Goal: Browse casually: Explore the website without a specific task or goal

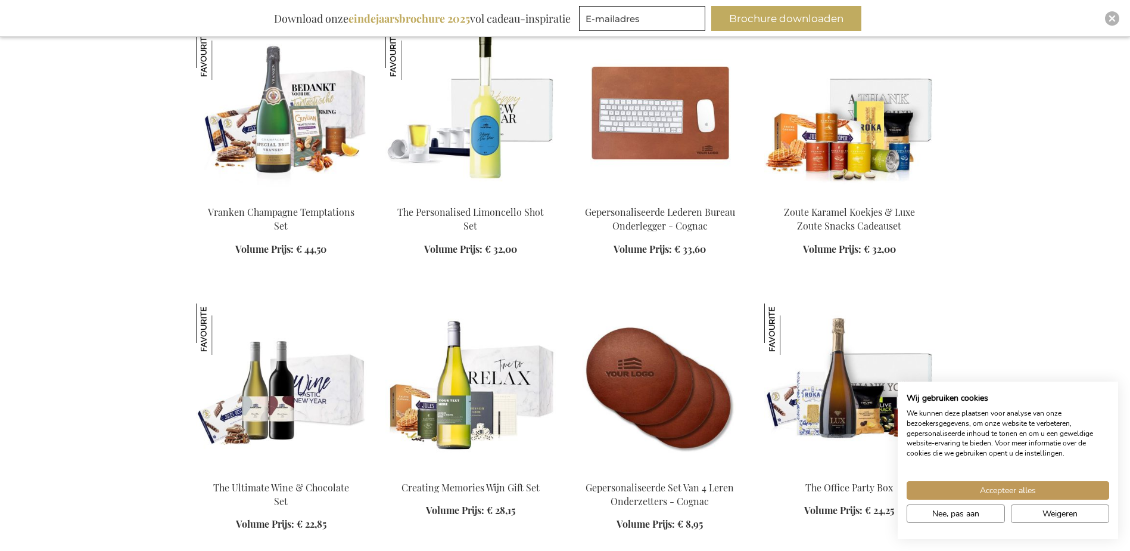
scroll to position [1430, 0]
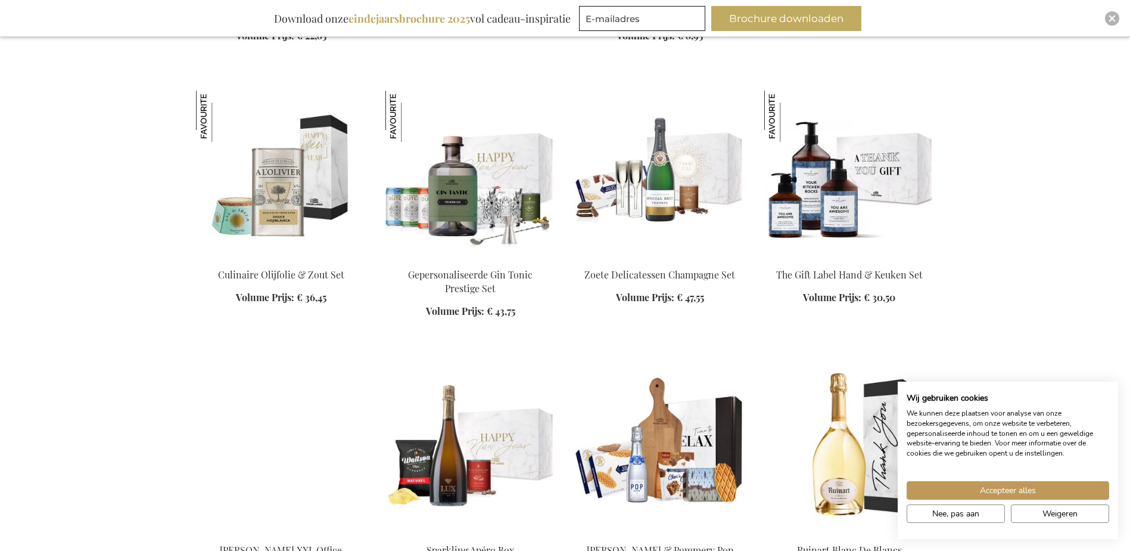
scroll to position [1907, 0]
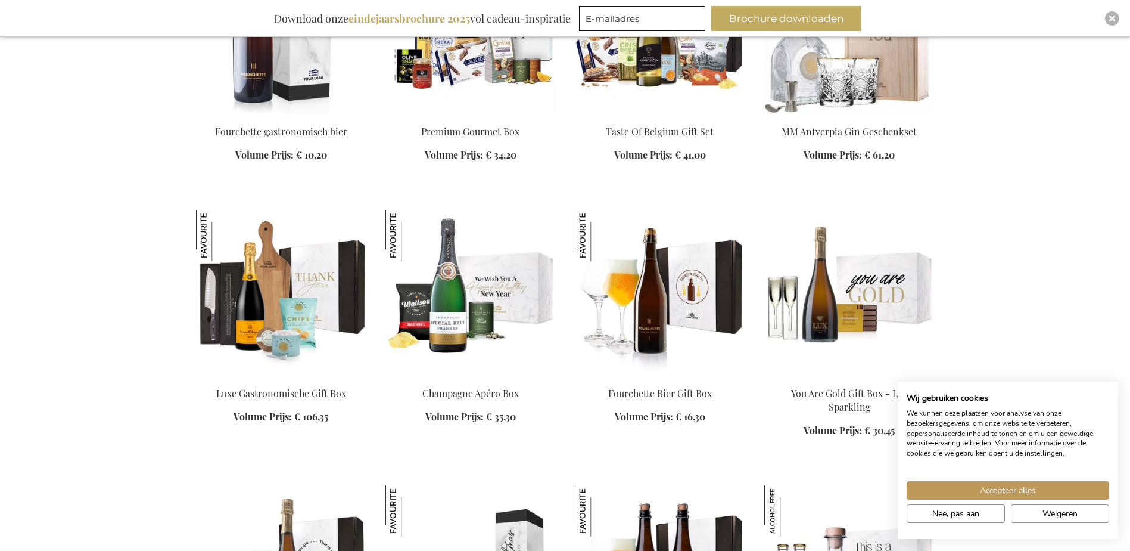
scroll to position [2681, 0]
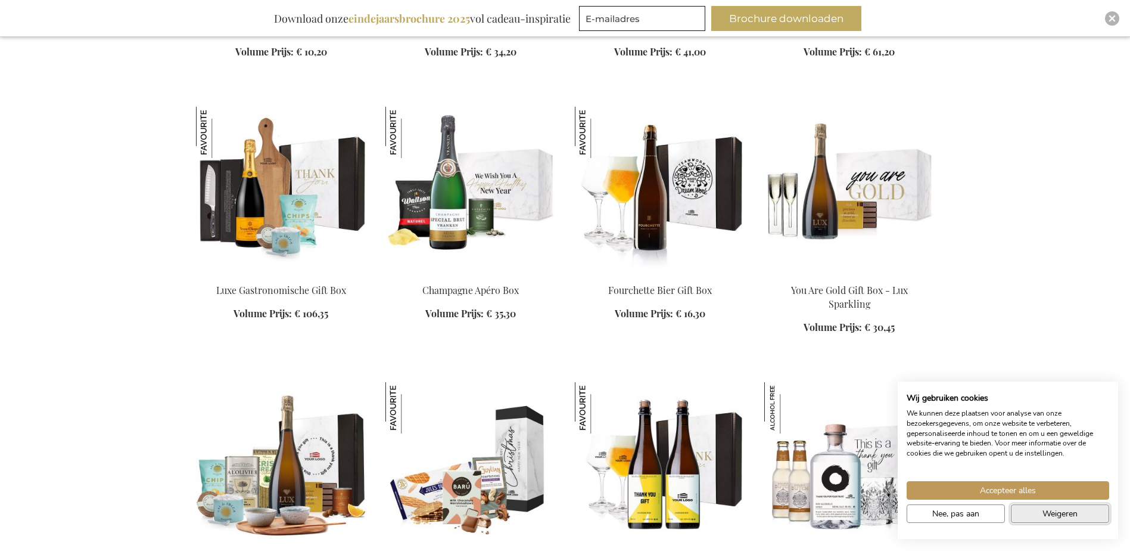
click at [1060, 521] on button "Weigeren" at bounding box center [1060, 513] width 98 height 18
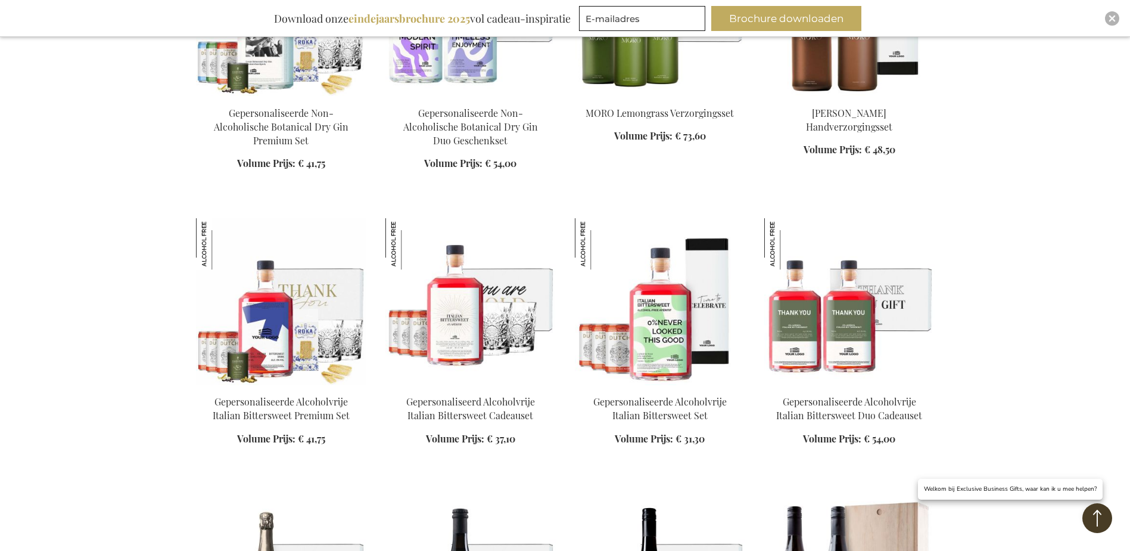
scroll to position [3992, 0]
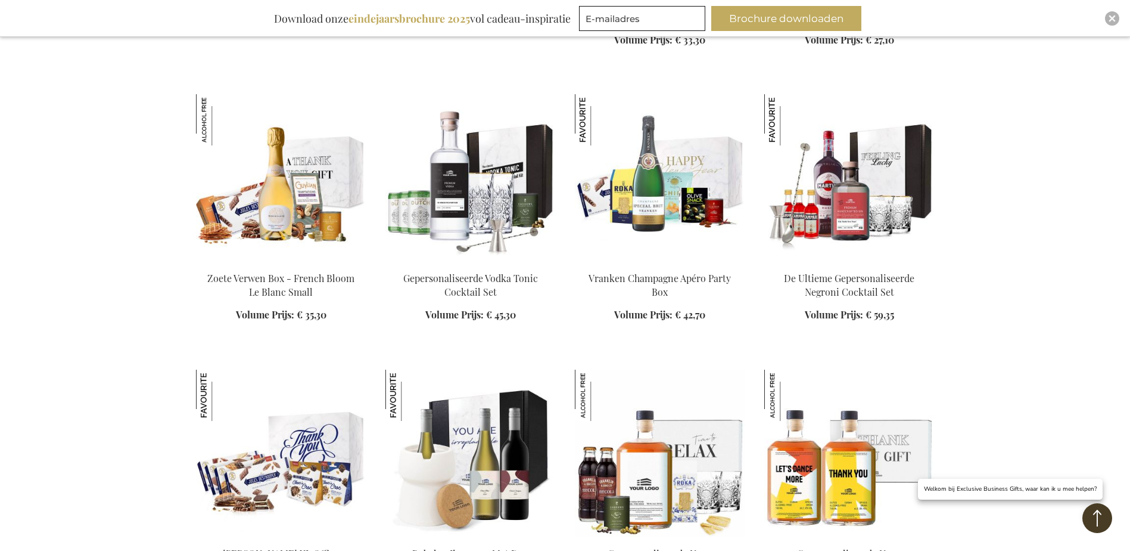
scroll to position [3098, 0]
